Goal: Transaction & Acquisition: Purchase product/service

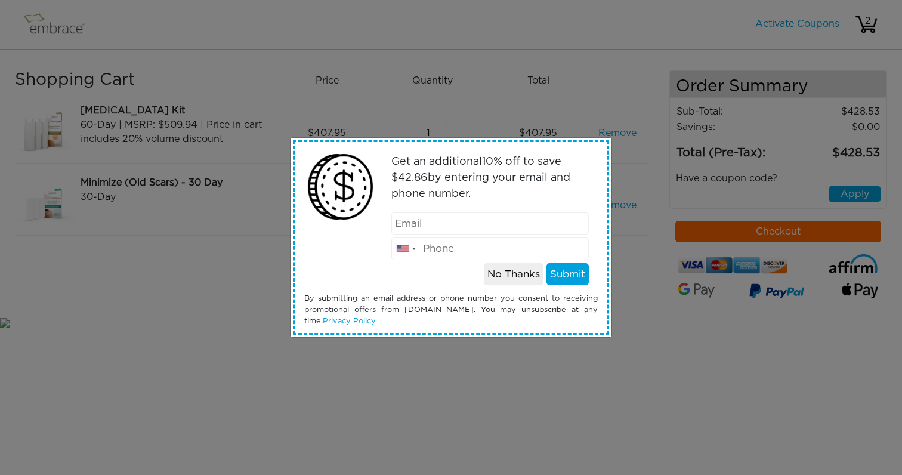
click at [512, 275] on button "No Thanks" at bounding box center [514, 274] width 60 height 23
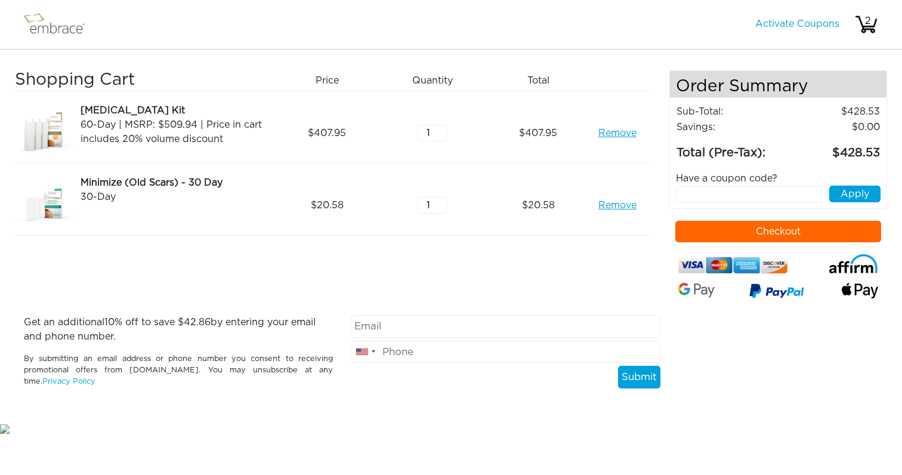
click at [609, 133] on link "Remove" at bounding box center [618, 133] width 38 height 14
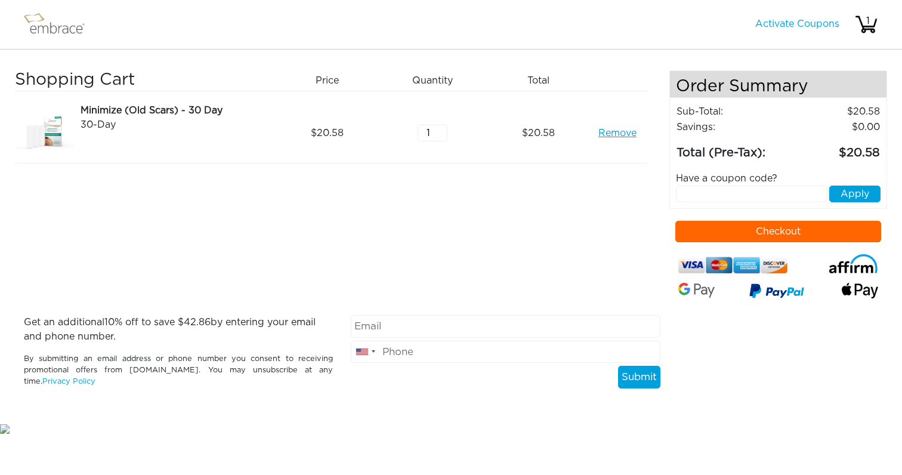
click at [52, 130] on img at bounding box center [45, 133] width 60 height 60
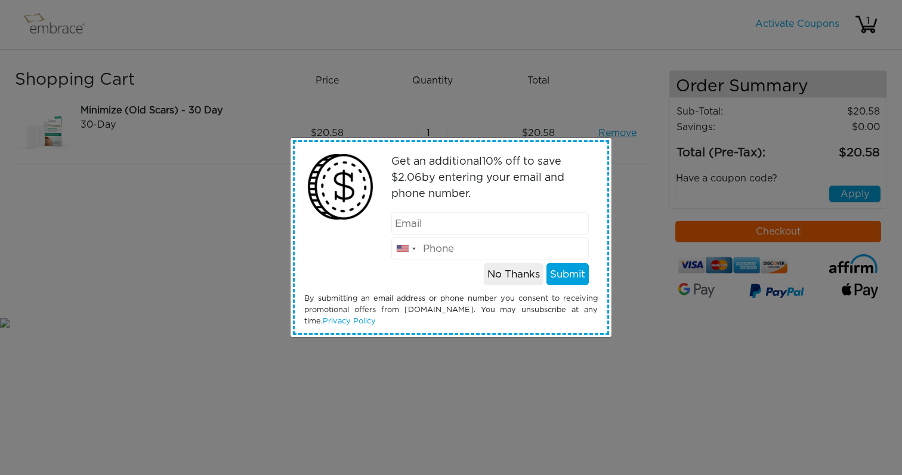
click at [519, 279] on button "No Thanks" at bounding box center [514, 274] width 60 height 23
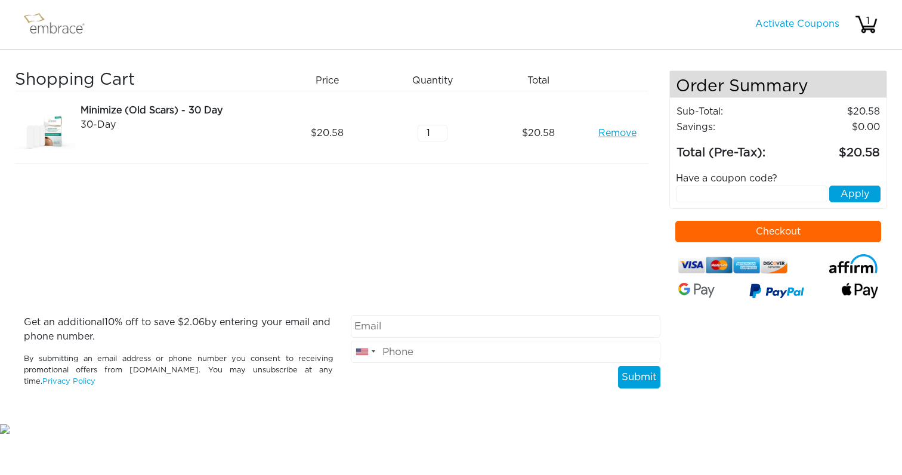
click at [830, 238] on button "Checkout" at bounding box center [779, 231] width 207 height 21
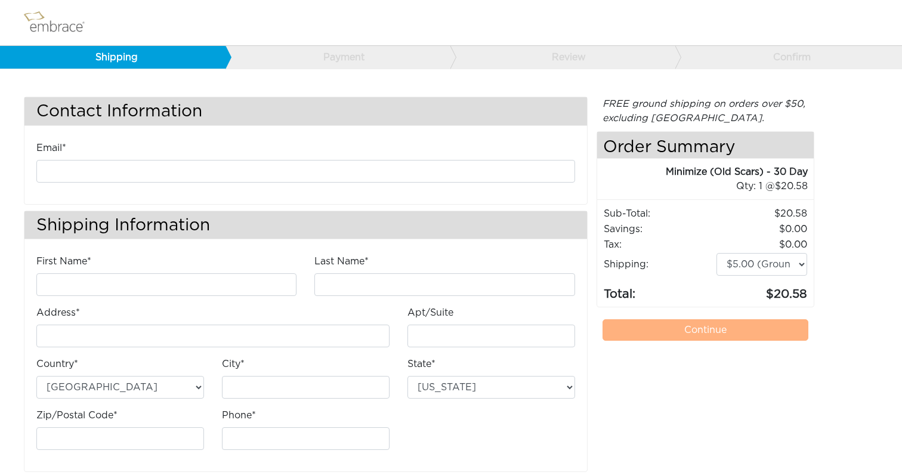
click at [55, 21] on img at bounding box center [60, 23] width 78 height 30
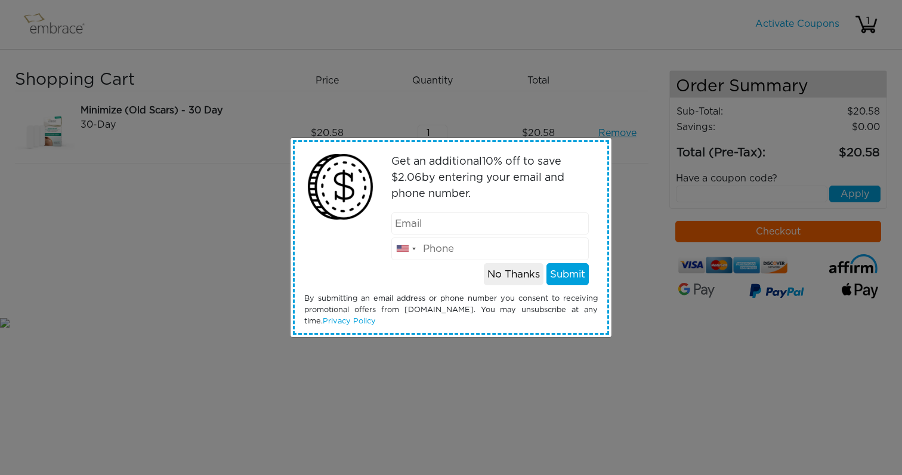
click at [507, 279] on button "No Thanks" at bounding box center [514, 274] width 60 height 23
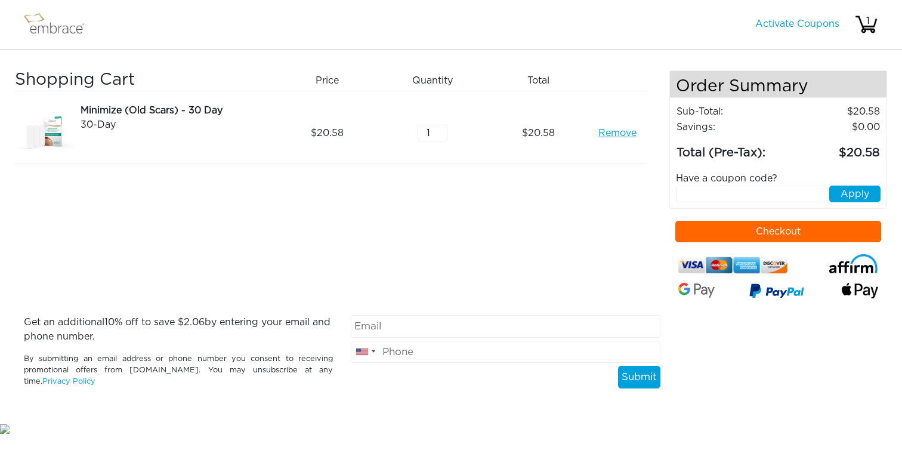
click at [50, 26] on img at bounding box center [60, 25] width 78 height 30
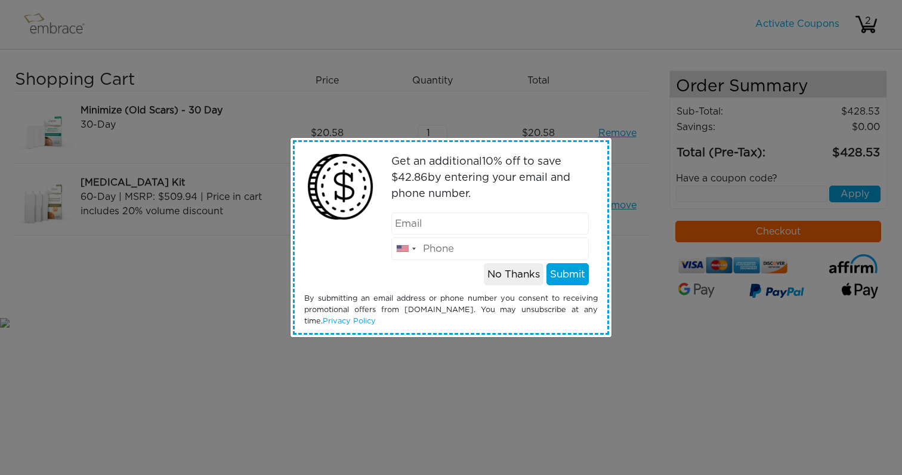
click at [516, 272] on button "No Thanks" at bounding box center [514, 274] width 60 height 23
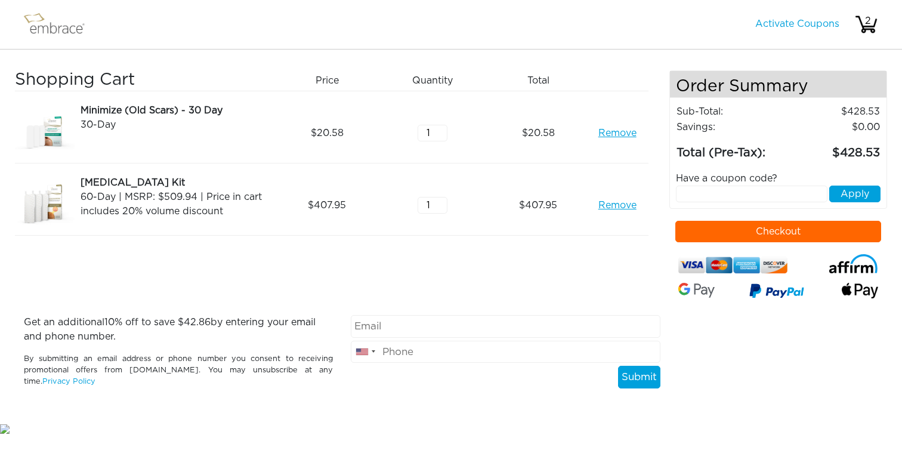
click at [616, 133] on link "Remove" at bounding box center [618, 133] width 38 height 14
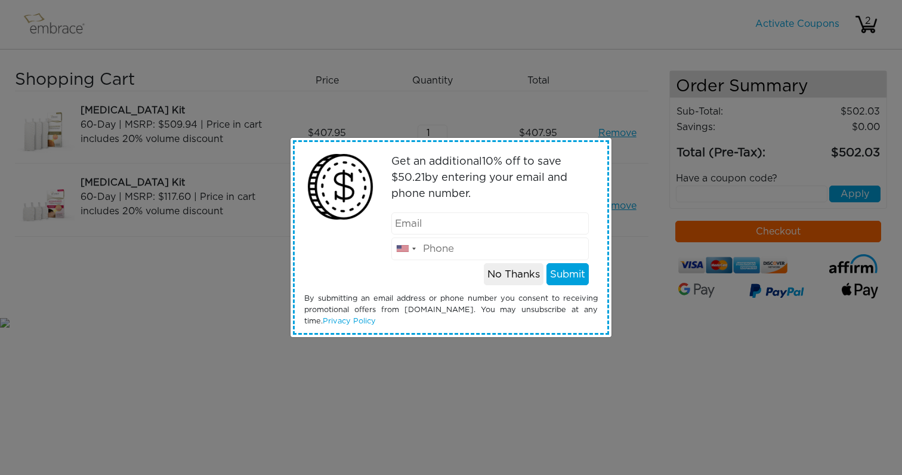
click at [508, 276] on button "No Thanks" at bounding box center [514, 274] width 60 height 23
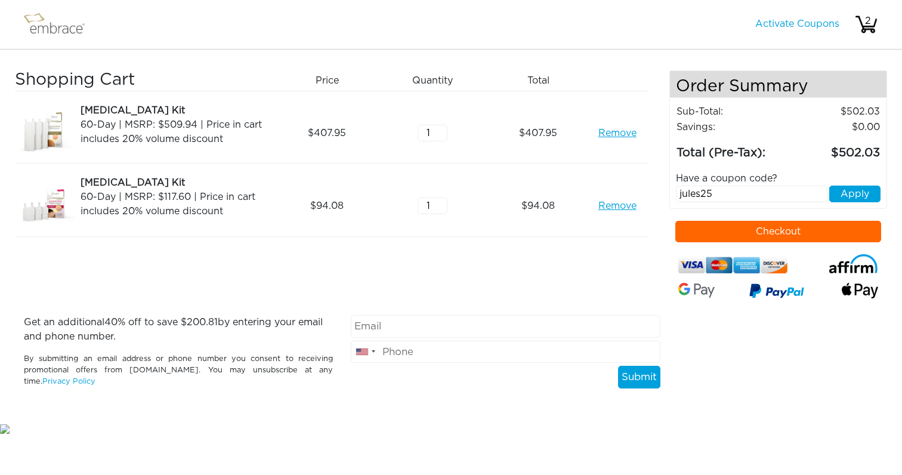
type input "[EMAIL_ADDRESS][DOMAIN_NAME]"
type input "3258292298"
click at [639, 377] on button "Submit" at bounding box center [639, 377] width 42 height 23
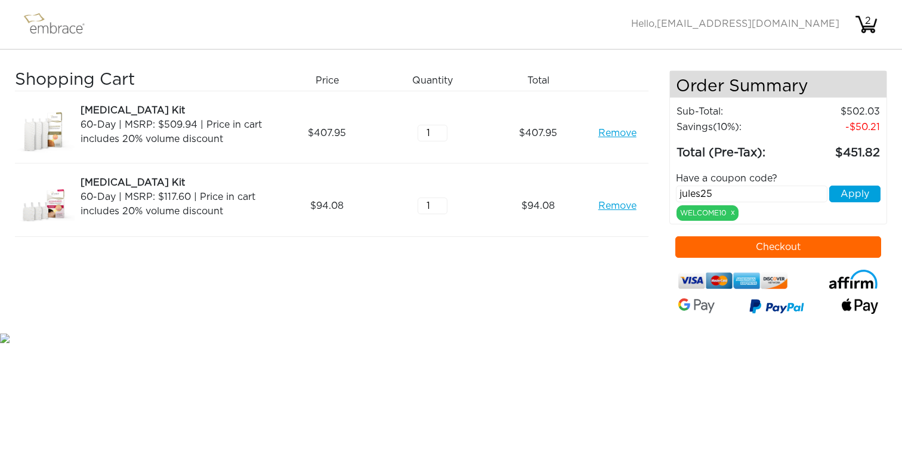
click at [849, 197] on button "Apply" at bounding box center [855, 194] width 51 height 17
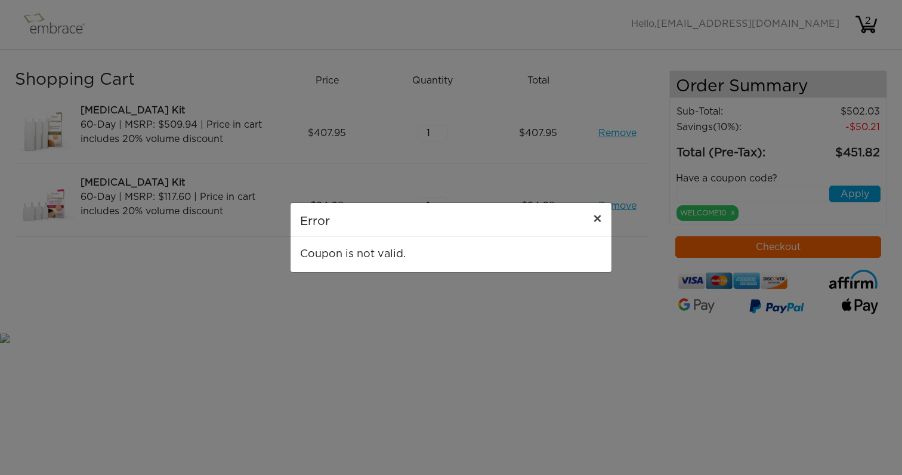
click at [594, 221] on span "×" at bounding box center [597, 219] width 9 height 14
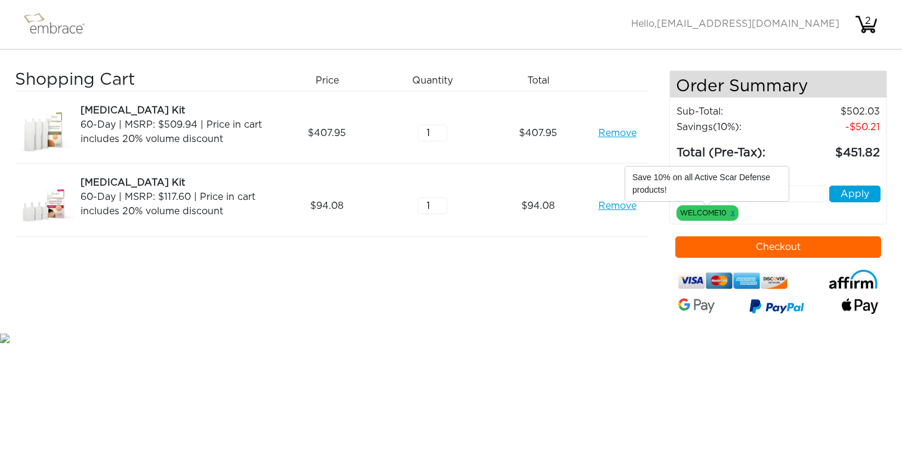
click at [732, 214] on link "x" at bounding box center [733, 212] width 4 height 11
click at [735, 214] on div "WELCOME10 x" at bounding box center [708, 213] width 62 height 16
